Goal: Check status: Check status

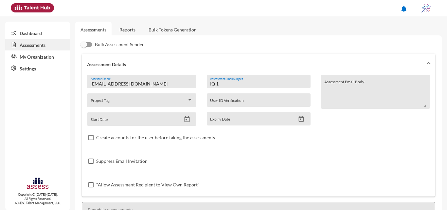
click at [125, 31] on link "Reports" at bounding box center [127, 30] width 27 height 16
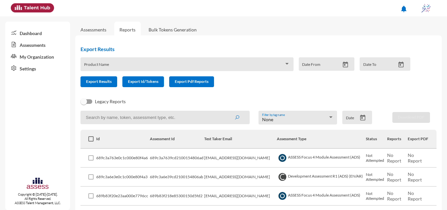
click at [332, 120] on div "None Filter by tag name" at bounding box center [298, 118] width 79 height 14
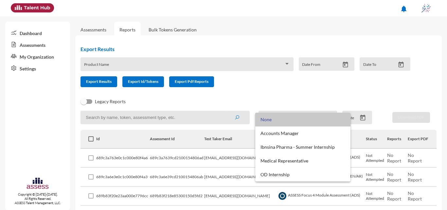
click at [330, 117] on span "None" at bounding box center [303, 120] width 85 height 14
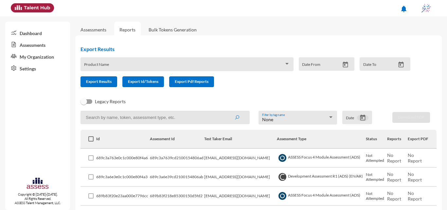
click at [364, 117] on button "Open calendar" at bounding box center [362, 117] width 11 height 7
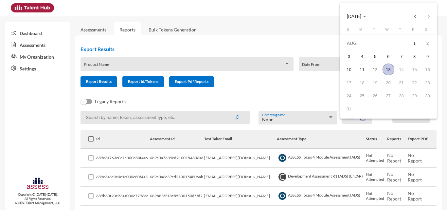
click at [361, 12] on button "AUG 2025" at bounding box center [357, 16] width 30 height 13
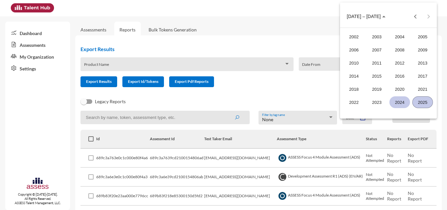
click at [398, 102] on div "2024" at bounding box center [399, 102] width 21 height 12
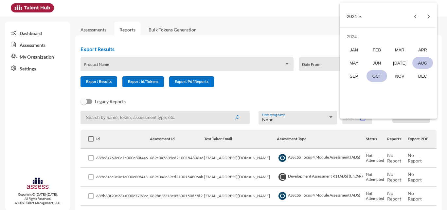
click at [372, 72] on div "OCT" at bounding box center [377, 76] width 21 height 12
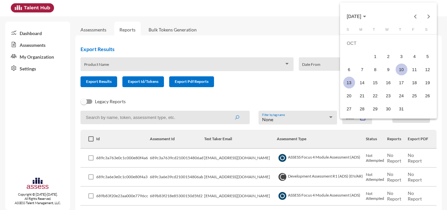
click at [400, 69] on div "10" at bounding box center [402, 69] width 12 height 12
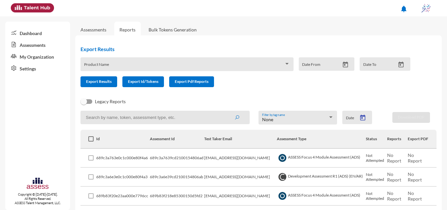
type input "10/10/2024"
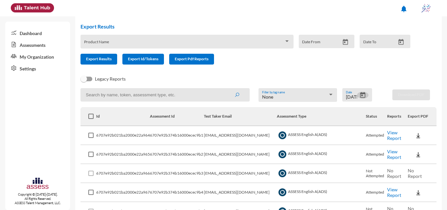
scroll to position [47, 0]
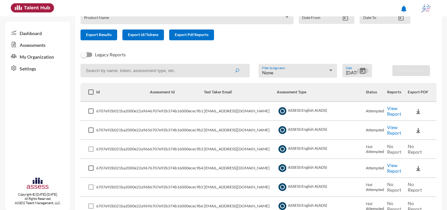
click at [180, 73] on input at bounding box center [165, 70] width 169 height 13
type input "internal"
click at [226, 64] on button "submit" at bounding box center [236, 70] width 21 height 12
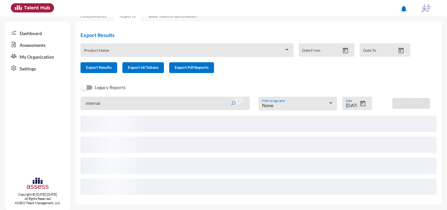
scroll to position [0, 0]
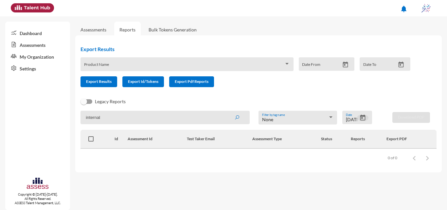
click at [365, 117] on icon "Open calendar" at bounding box center [362, 118] width 5 height 6
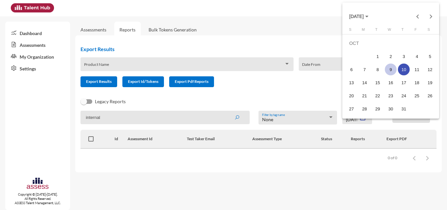
click at [392, 67] on div "9" at bounding box center [391, 69] width 12 height 12
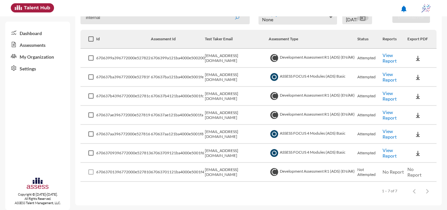
scroll to position [100, 0]
click at [389, 58] on link "View Report" at bounding box center [390, 57] width 14 height 11
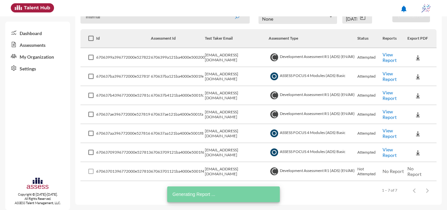
click at [389, 97] on link "View Report" at bounding box center [390, 95] width 14 height 11
click at [386, 112] on link "View Report" at bounding box center [390, 114] width 14 height 11
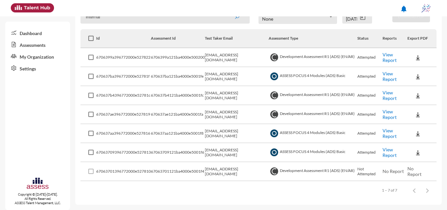
click at [362, 17] on icon "Open calendar" at bounding box center [362, 17] width 7 height 7
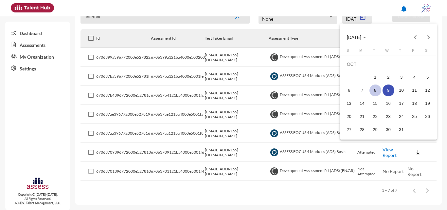
click at [374, 86] on div "8" at bounding box center [376, 90] width 12 height 12
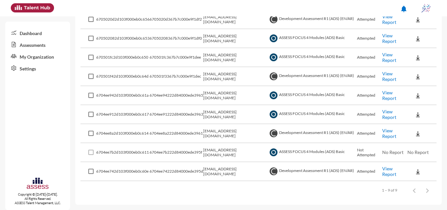
scroll to position [106, 0]
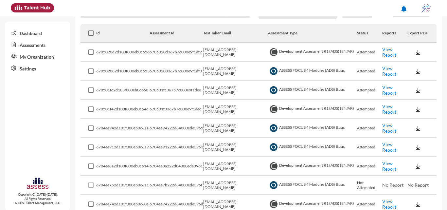
click at [387, 53] on link "View Report" at bounding box center [389, 51] width 14 height 11
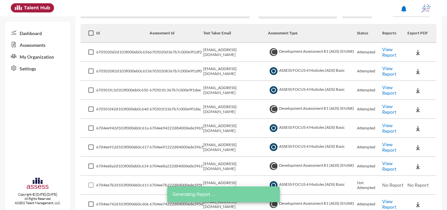
click at [388, 104] on link "View Report" at bounding box center [389, 108] width 14 height 11
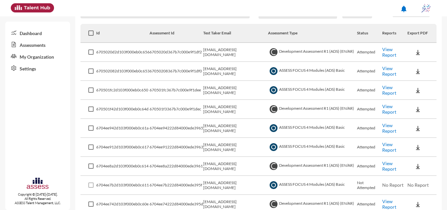
click at [393, 164] on td "View Report" at bounding box center [394, 166] width 25 height 19
click at [388, 164] on link "View Report" at bounding box center [389, 165] width 14 height 11
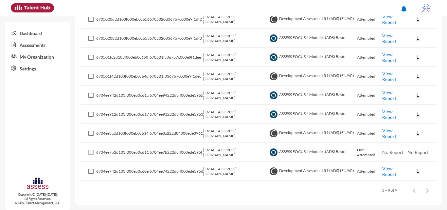
click at [387, 133] on link "View Report" at bounding box center [389, 133] width 14 height 11
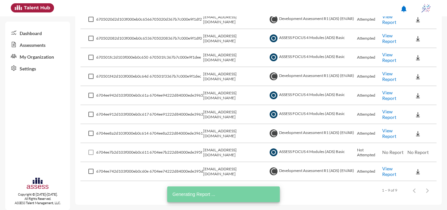
click at [386, 171] on link "View Report" at bounding box center [389, 171] width 14 height 11
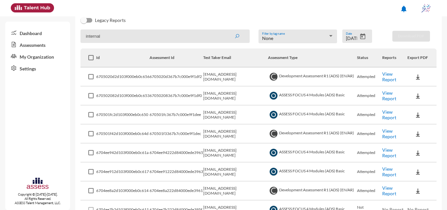
scroll to position [0, 0]
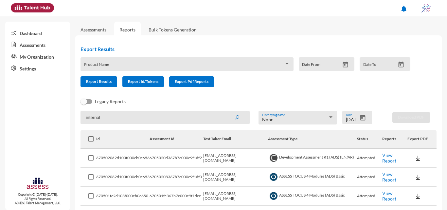
click at [359, 119] on icon "Open calendar" at bounding box center [362, 117] width 7 height 7
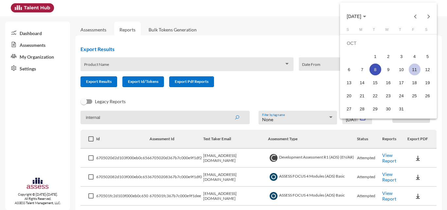
click at [411, 70] on div "11" at bounding box center [415, 69] width 12 height 12
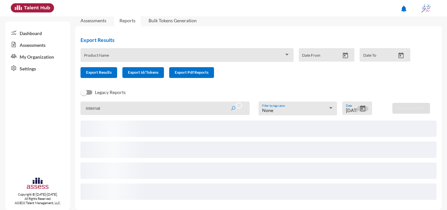
scroll to position [14, 0]
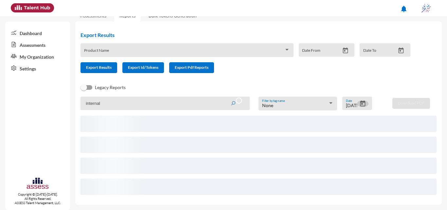
drag, startPoint x: 363, startPoint y: 100, endPoint x: 360, endPoint y: 103, distance: 4.2
click at [363, 100] on div "10/11/2024 Date" at bounding box center [357, 103] width 30 height 13
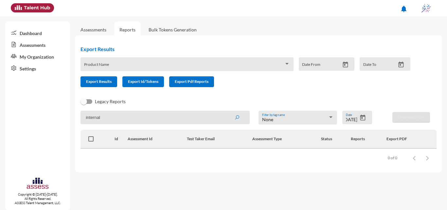
click at [359, 105] on div "Legacy Reports" at bounding box center [253, 104] width 356 height 13
click at [361, 118] on icon "Open calendar" at bounding box center [362, 117] width 7 height 7
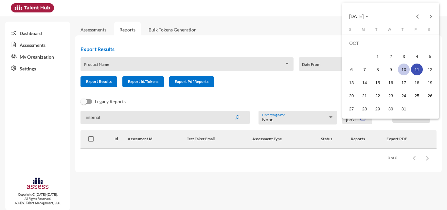
click at [405, 68] on div "10" at bounding box center [404, 69] width 12 height 12
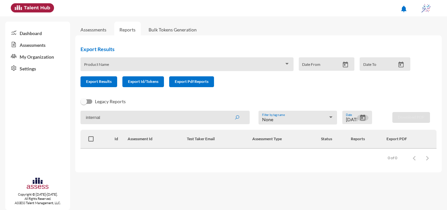
click at [362, 117] on icon "Open calendar" at bounding box center [362, 117] width 7 height 7
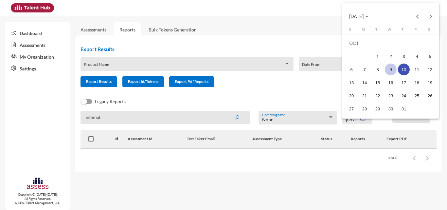
click at [395, 69] on div "9" at bounding box center [391, 69] width 12 height 12
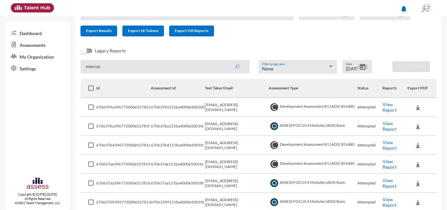
scroll to position [98, 0]
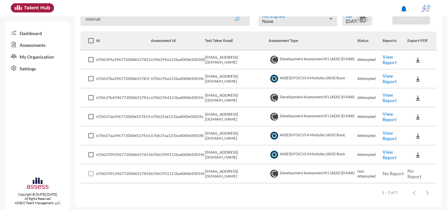
click at [363, 21] on icon "Open calendar" at bounding box center [362, 19] width 5 height 6
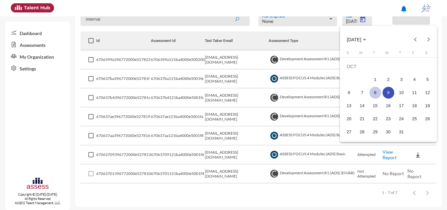
click at [373, 94] on div "8" at bounding box center [376, 93] width 12 height 12
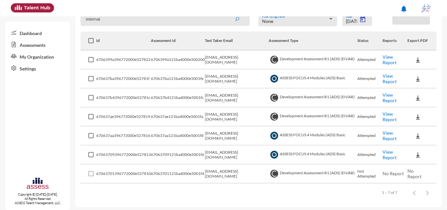
type input "10/8/2024"
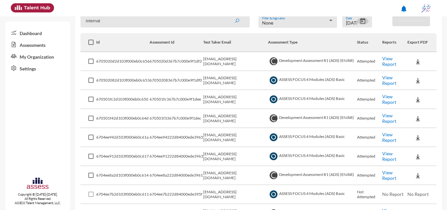
scroll to position [95, 0]
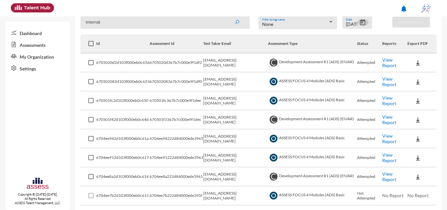
click at [387, 62] on link "View Report" at bounding box center [389, 62] width 14 height 11
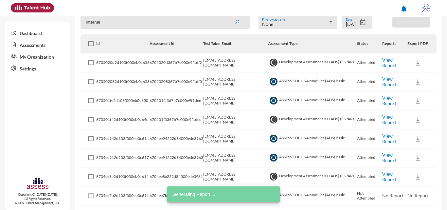
click at [389, 119] on link "View Report" at bounding box center [389, 119] width 14 height 11
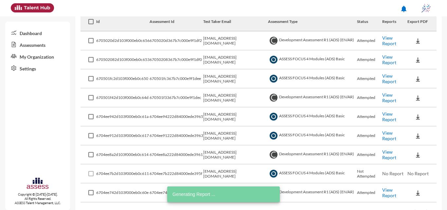
scroll to position [128, 0]
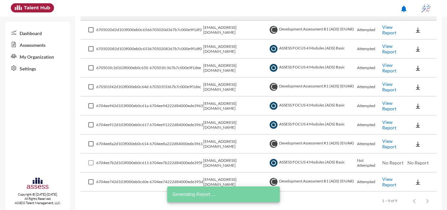
click at [384, 145] on link "View Report" at bounding box center [389, 143] width 14 height 11
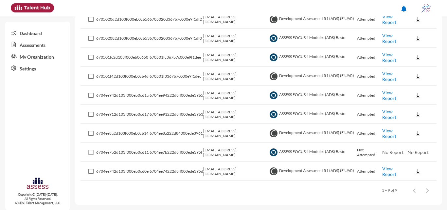
click at [388, 134] on link "View Report" at bounding box center [389, 133] width 14 height 11
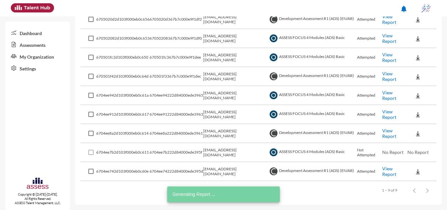
click at [391, 168] on link "View Report" at bounding box center [389, 171] width 14 height 11
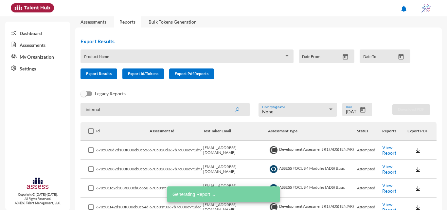
scroll to position [8, 0]
